Goal: Information Seeking & Learning: Learn about a topic

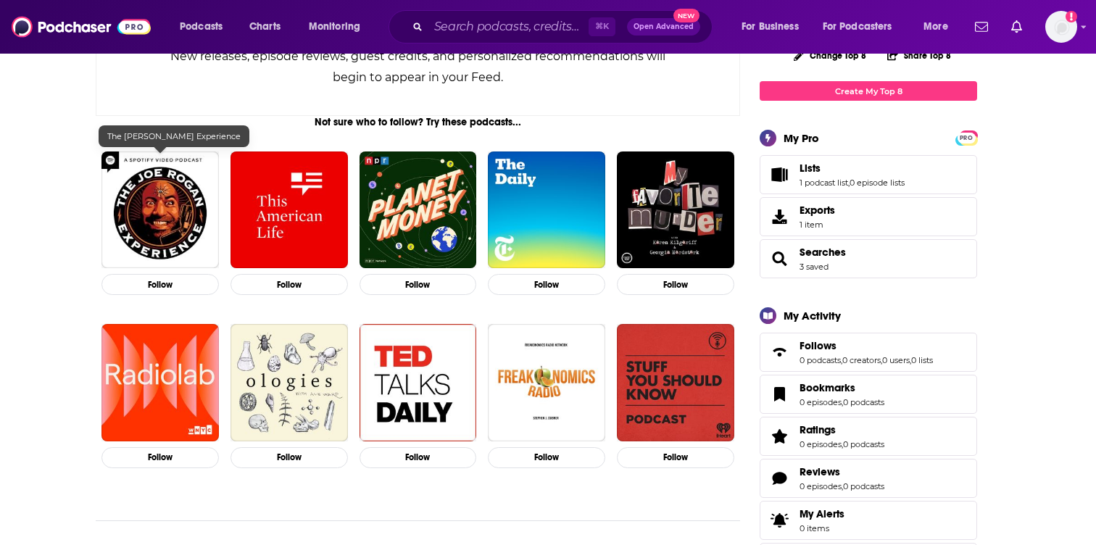
scroll to position [193, 0]
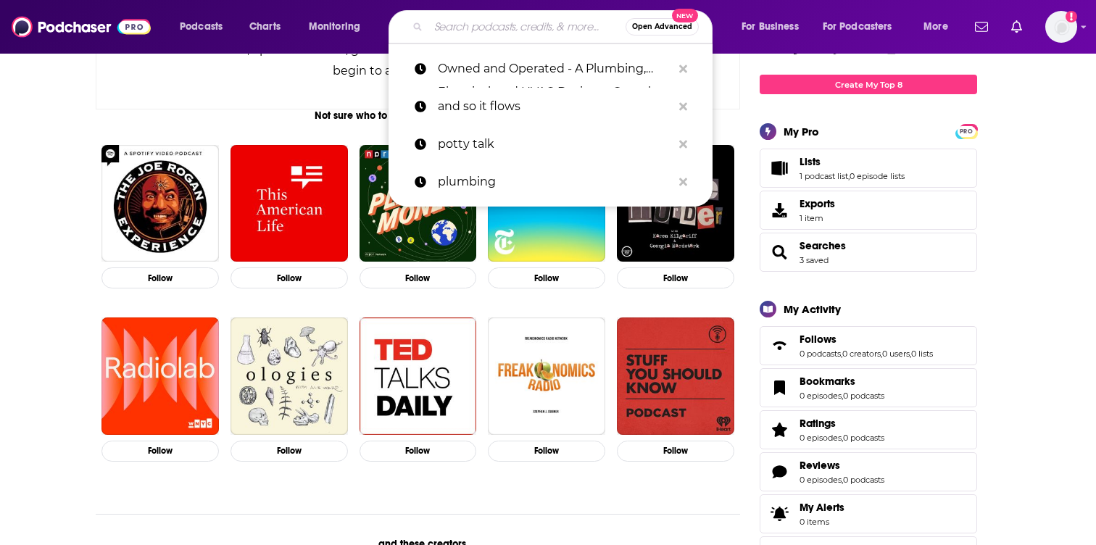
click at [497, 20] on input "Search podcasts, credits, & more..." at bounding box center [527, 26] width 197 height 23
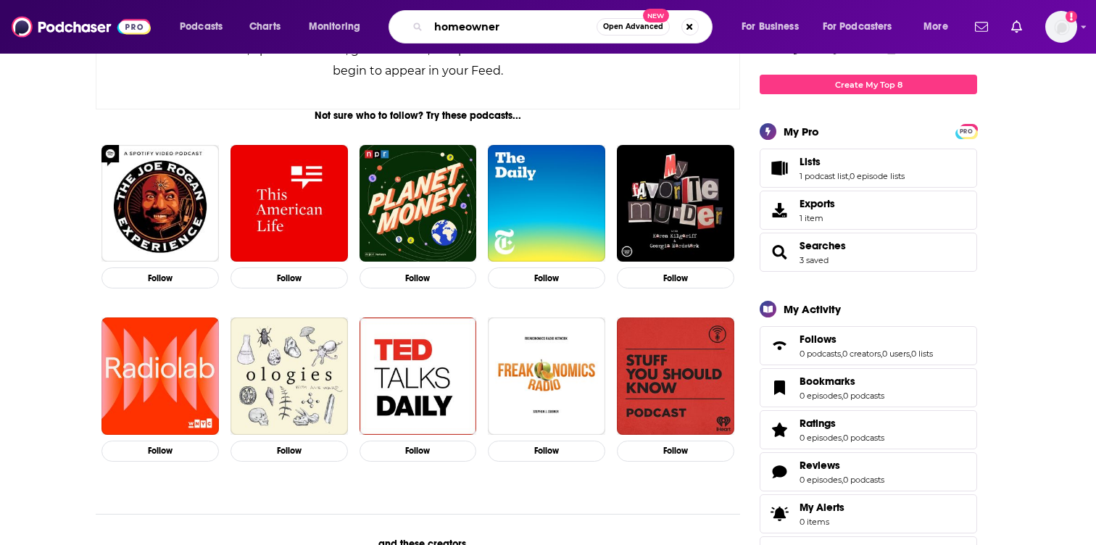
type input "homeowner"
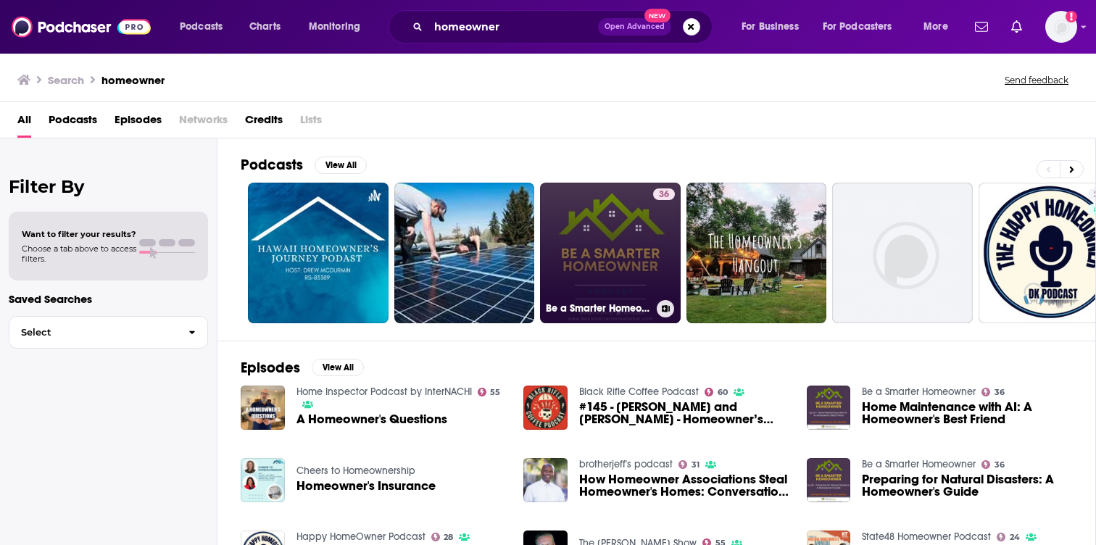
click at [591, 244] on link "36 Be a Smarter Homeowner" at bounding box center [610, 253] width 141 height 141
